Goal: Communication & Community: Connect with others

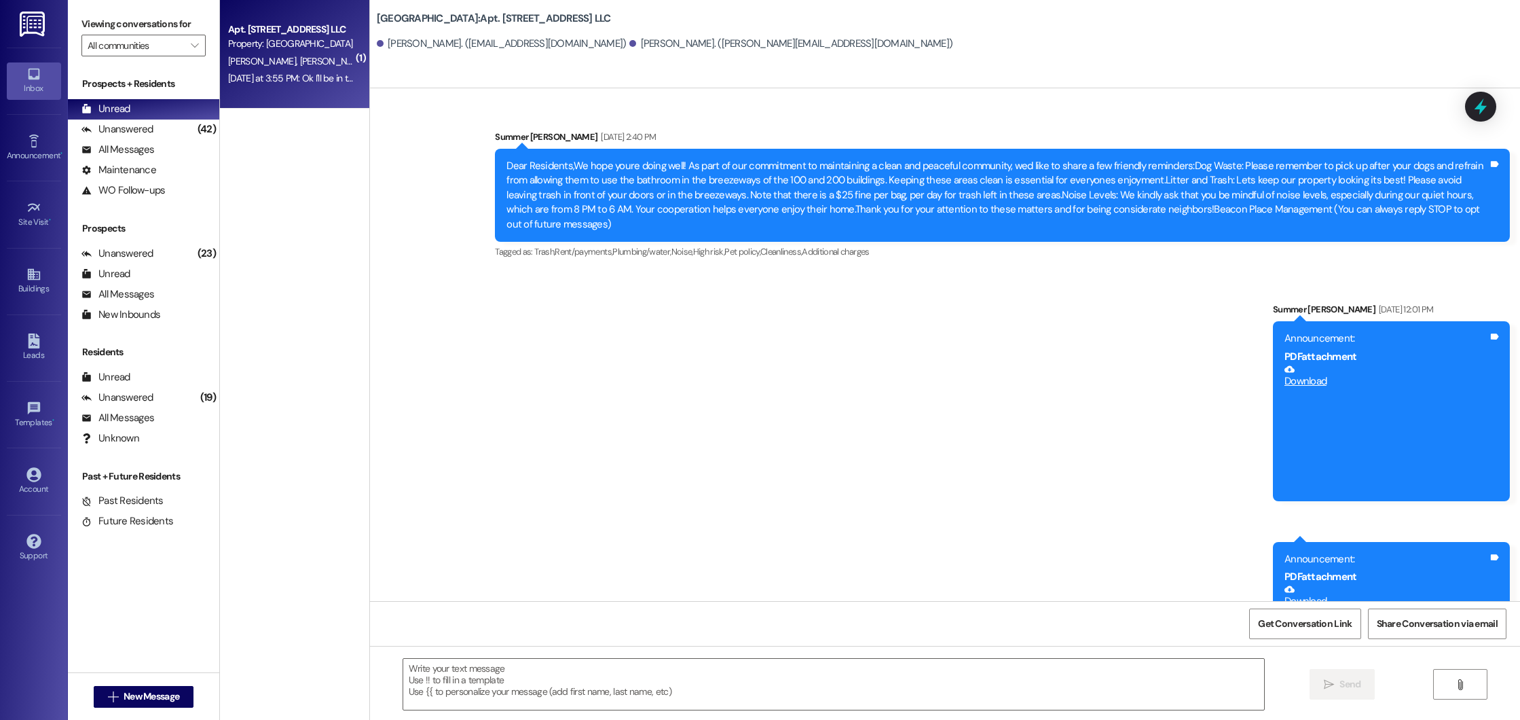
scroll to position [22253, 0]
